Goal: Transaction & Acquisition: Subscribe to service/newsletter

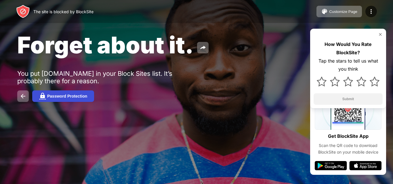
click at [58, 102] on button "Password Protection" at bounding box center [63, 96] width 62 height 11
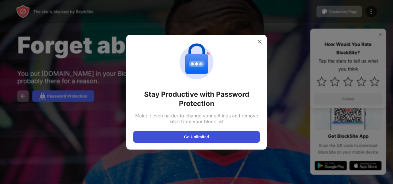
click at [148, 137] on button "Go Unlimited" at bounding box center [196, 136] width 126 height 11
